Goal: Information Seeking & Learning: Learn about a topic

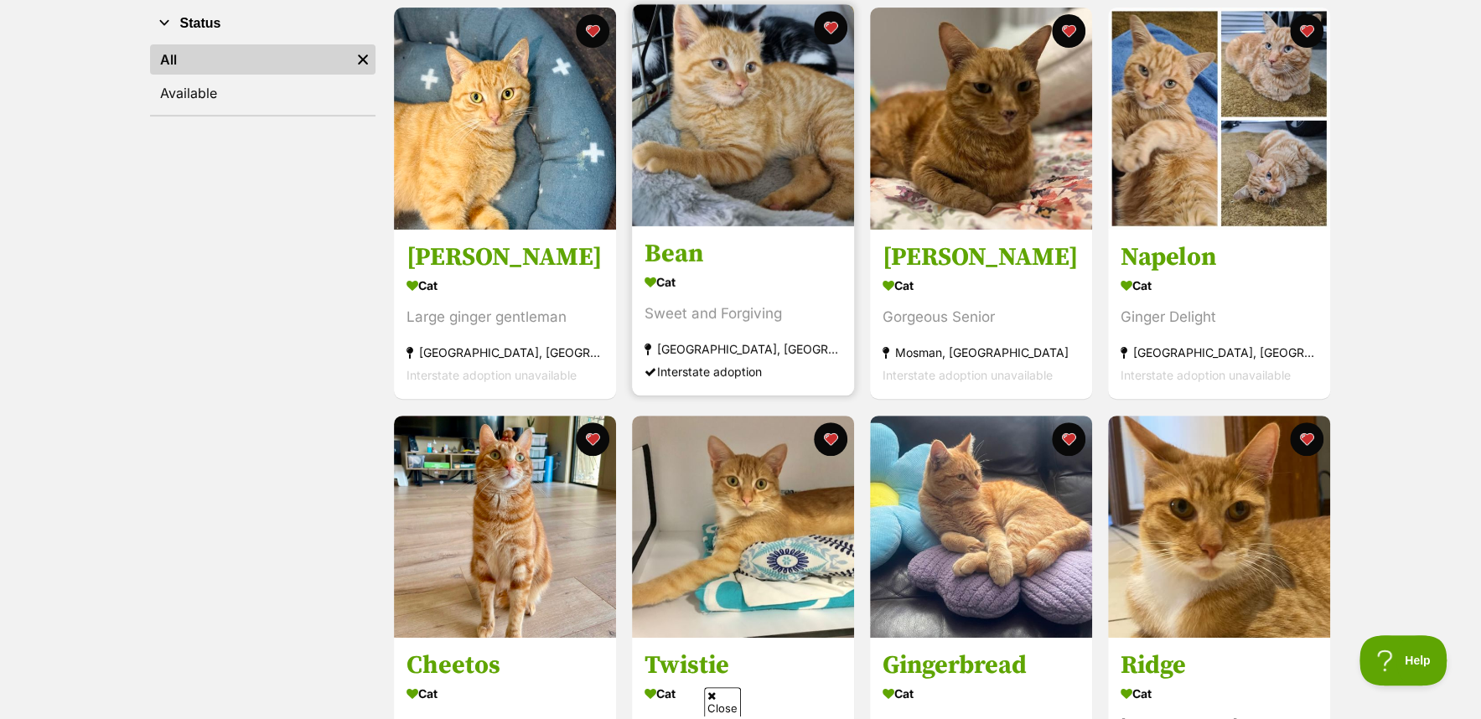
scroll to position [419, 0]
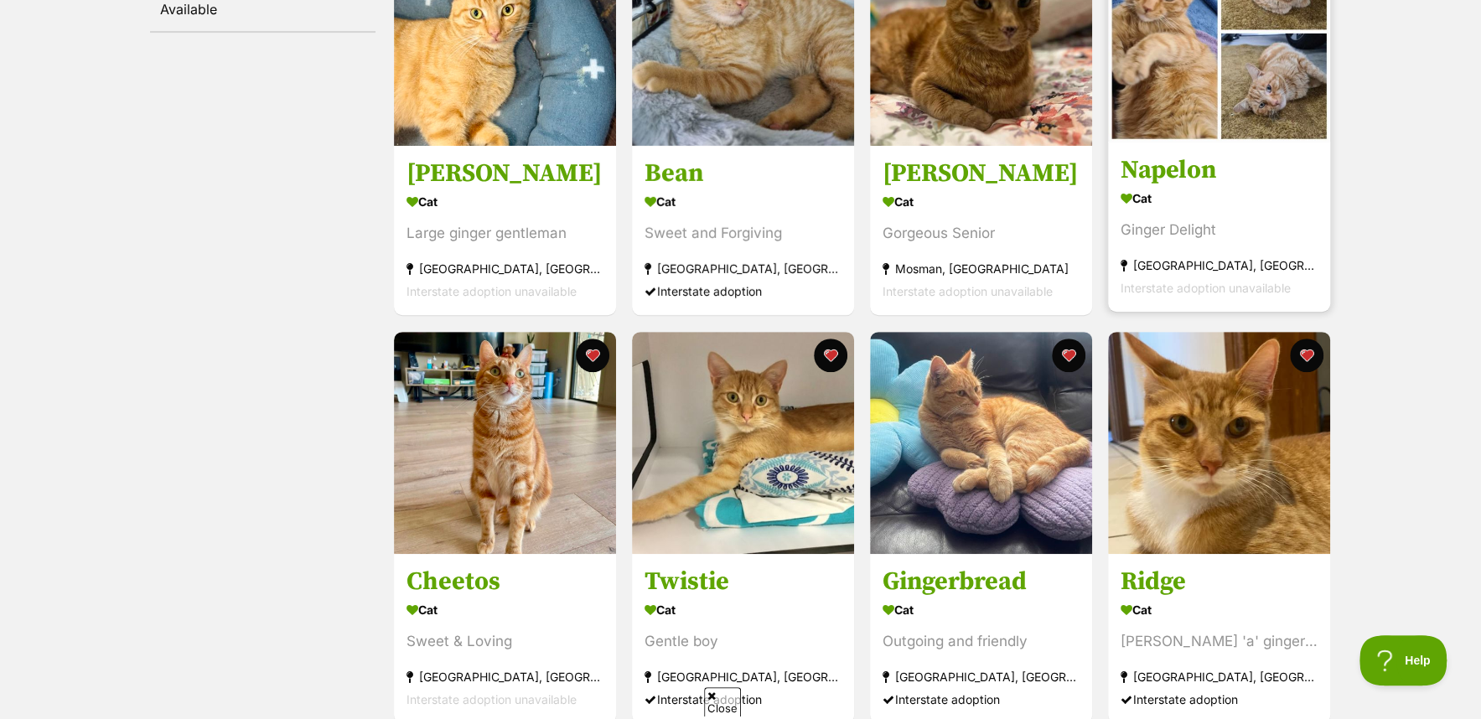
click at [1168, 175] on h3 "Napelon" at bounding box center [1219, 171] width 197 height 32
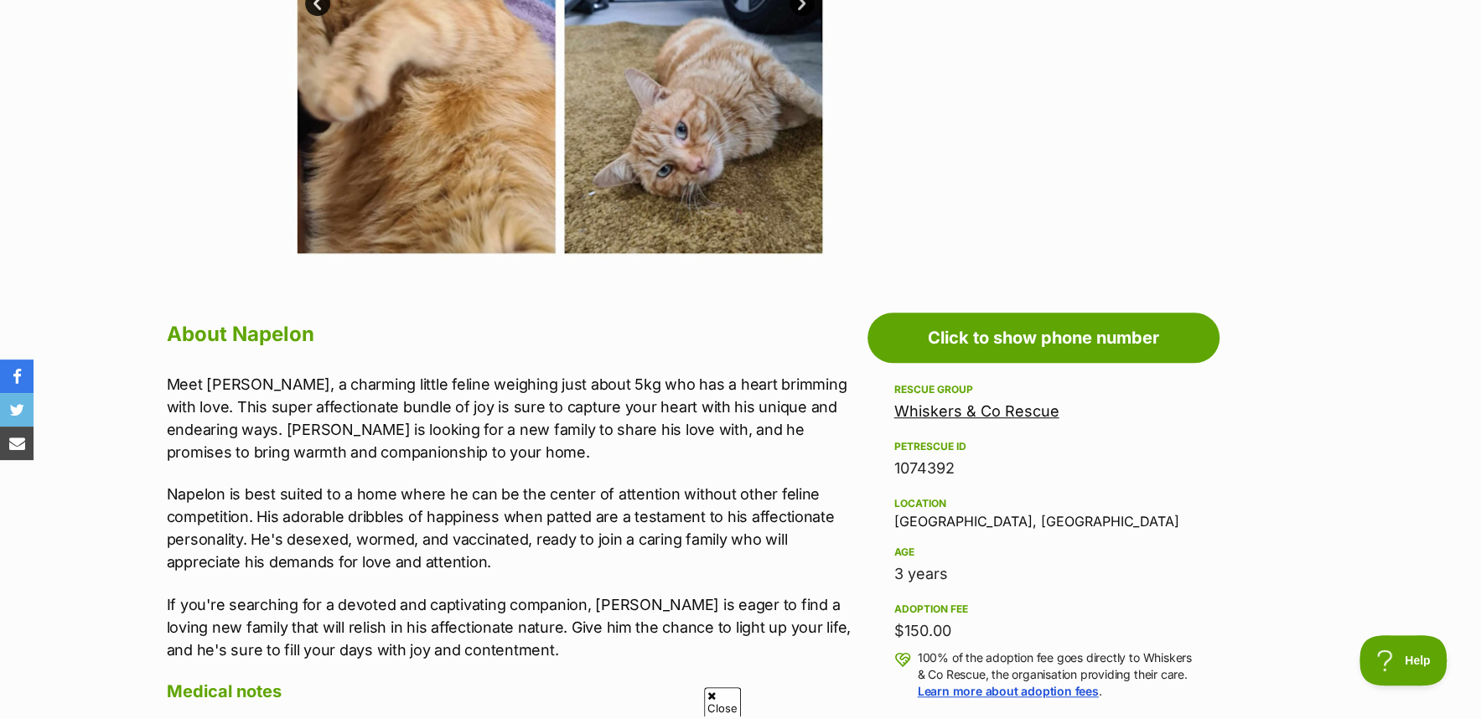
scroll to position [671, 0]
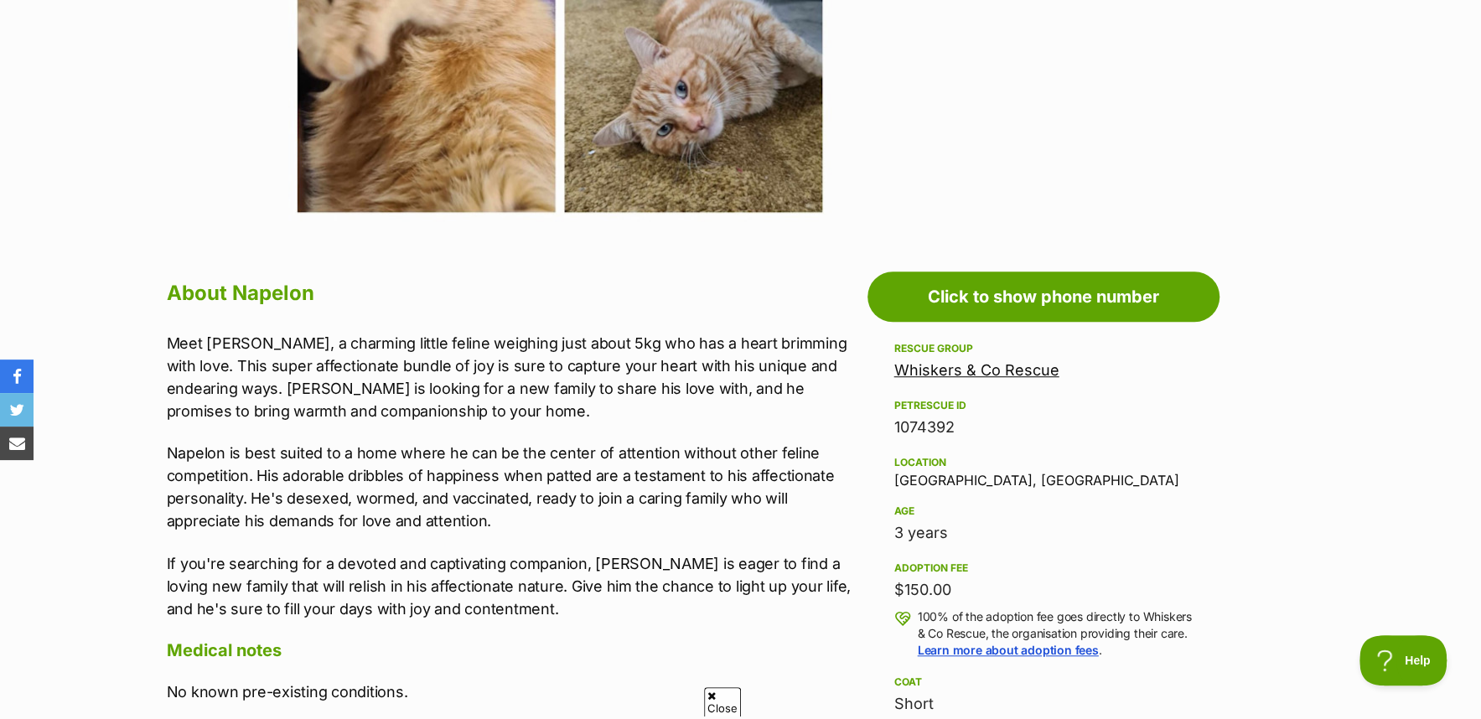
click at [980, 372] on link "Whiskers & Co Rescue" at bounding box center [976, 370] width 165 height 18
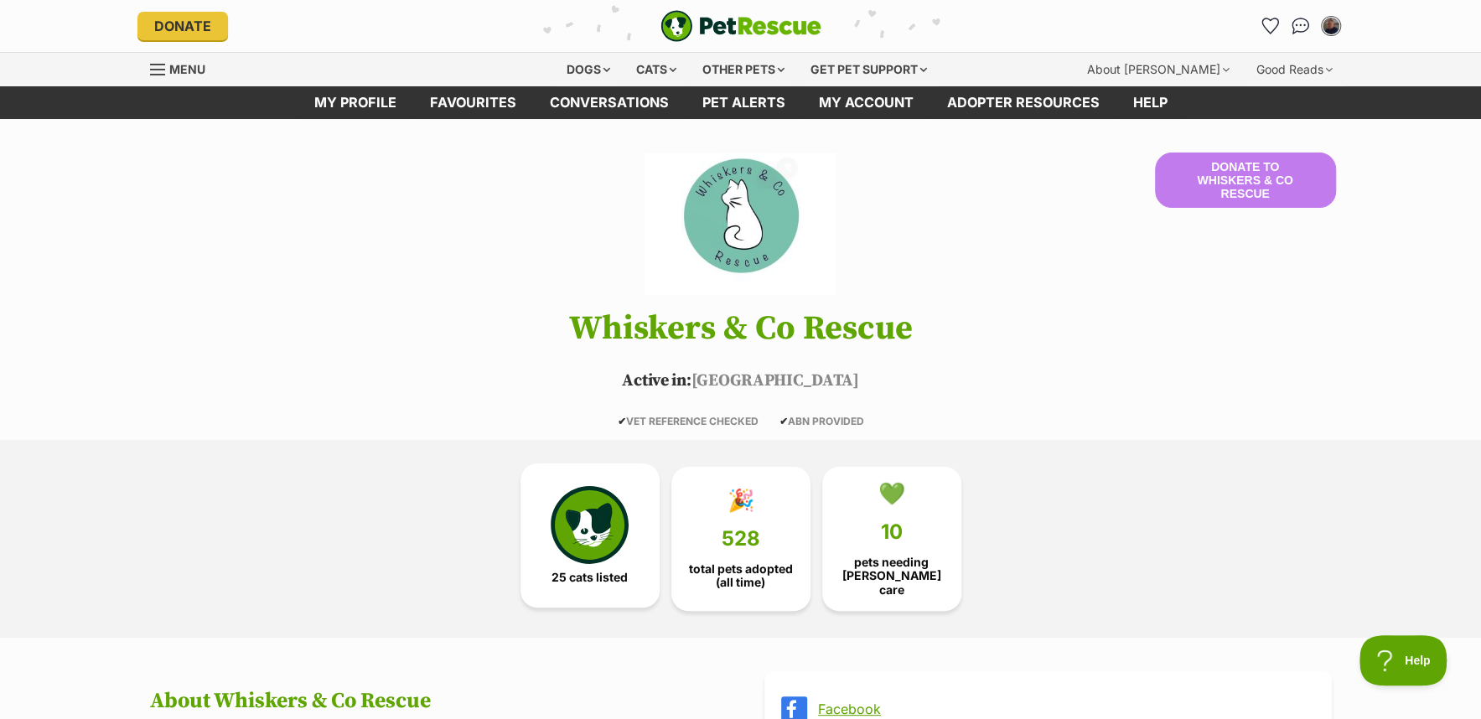
click at [593, 505] on img at bounding box center [589, 524] width 77 height 77
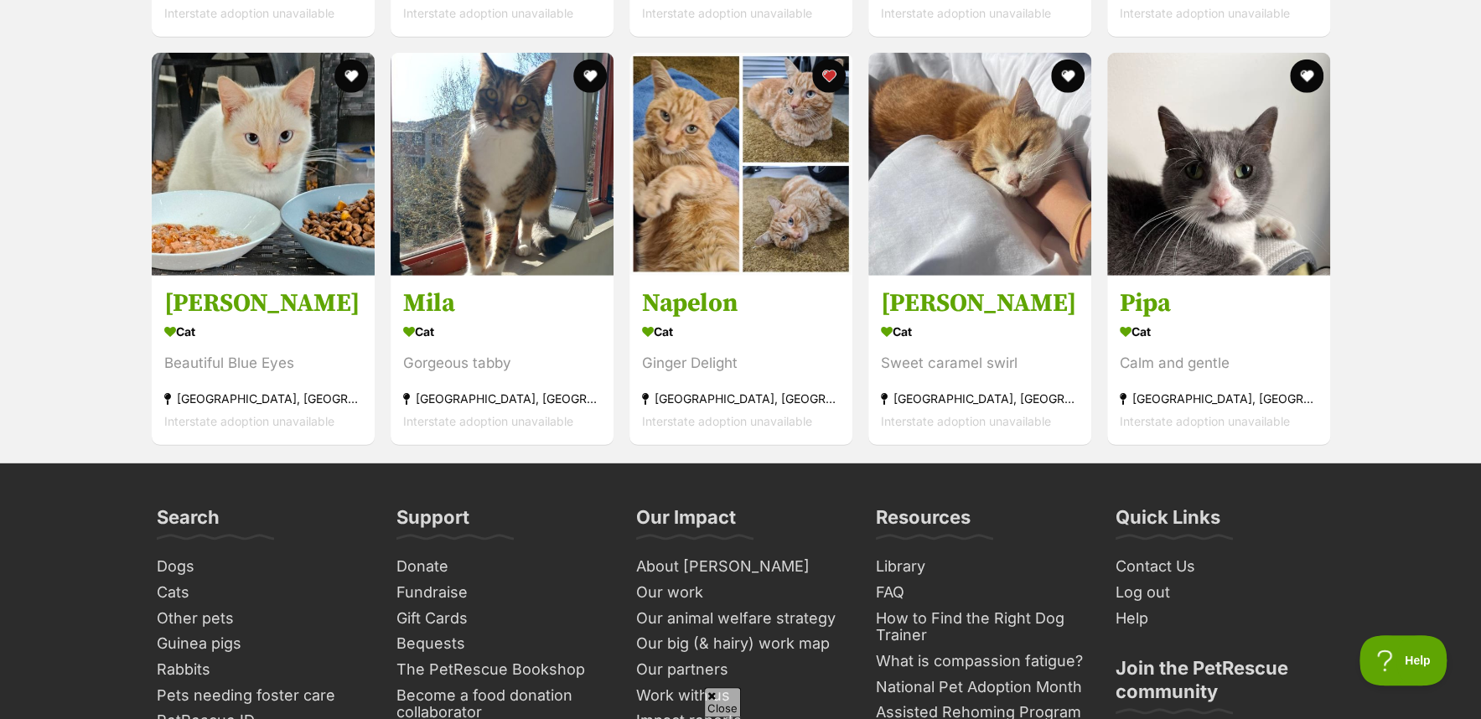
scroll to position [3286, 0]
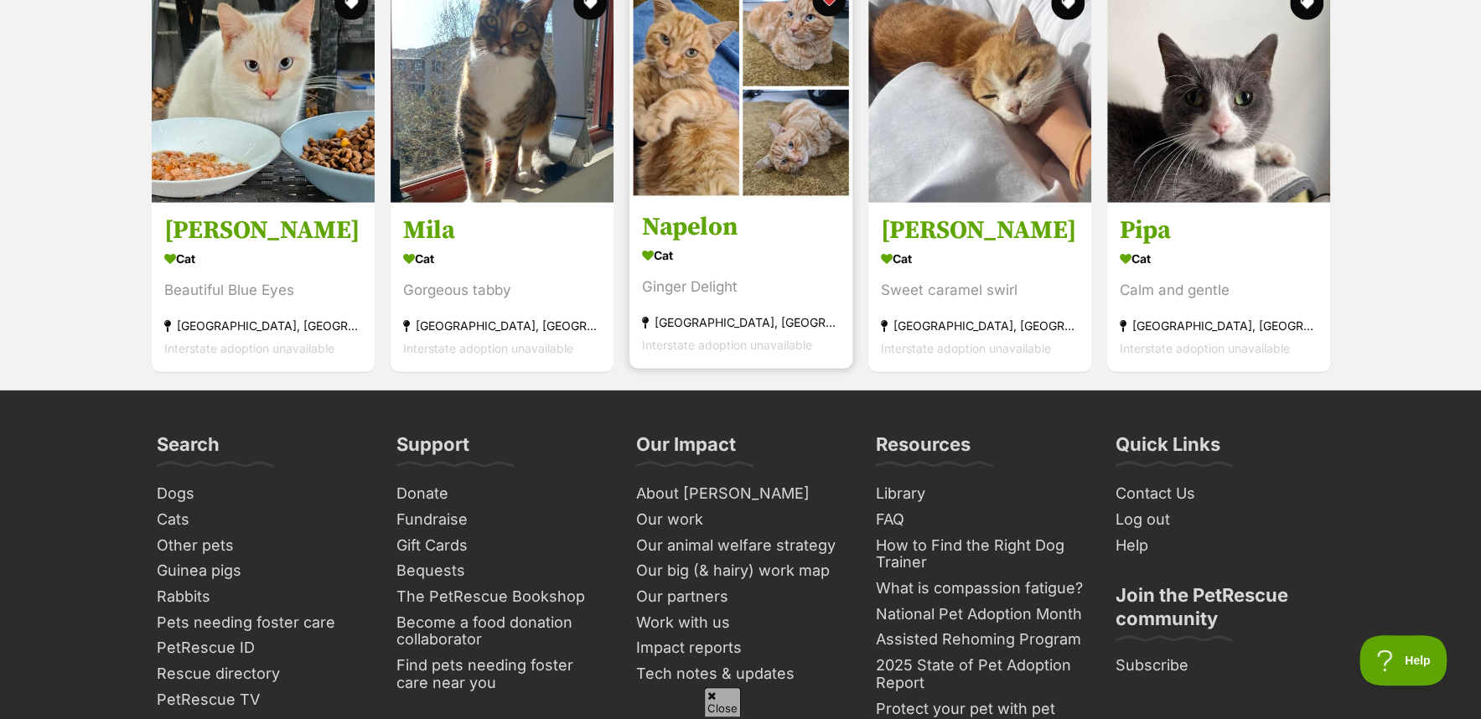
click at [748, 319] on div "[GEOGRAPHIC_DATA], [GEOGRAPHIC_DATA]" at bounding box center [741, 322] width 198 height 23
